Goal: Navigation & Orientation: Find specific page/section

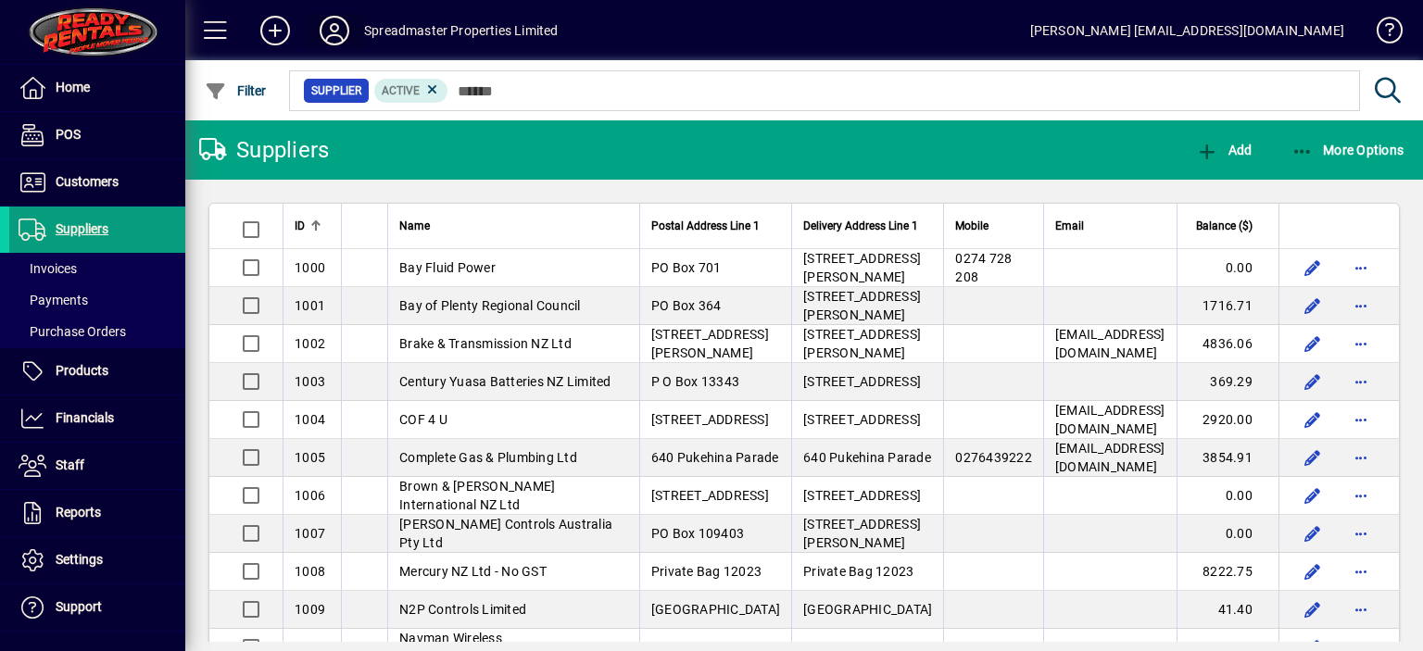
click at [335, 31] on icon at bounding box center [334, 31] width 37 height 30
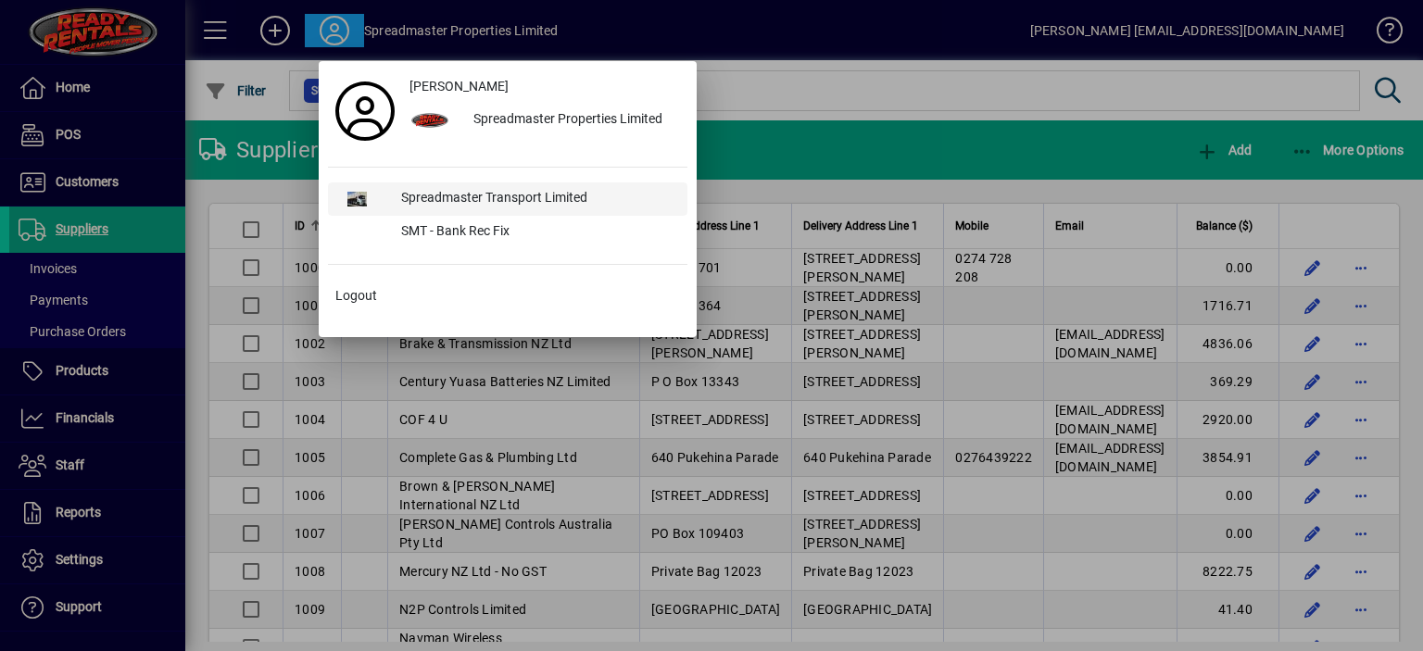
click at [460, 194] on div "Spreadmaster Transport Limited" at bounding box center [536, 199] width 301 height 33
